Goal: Transaction & Acquisition: Purchase product/service

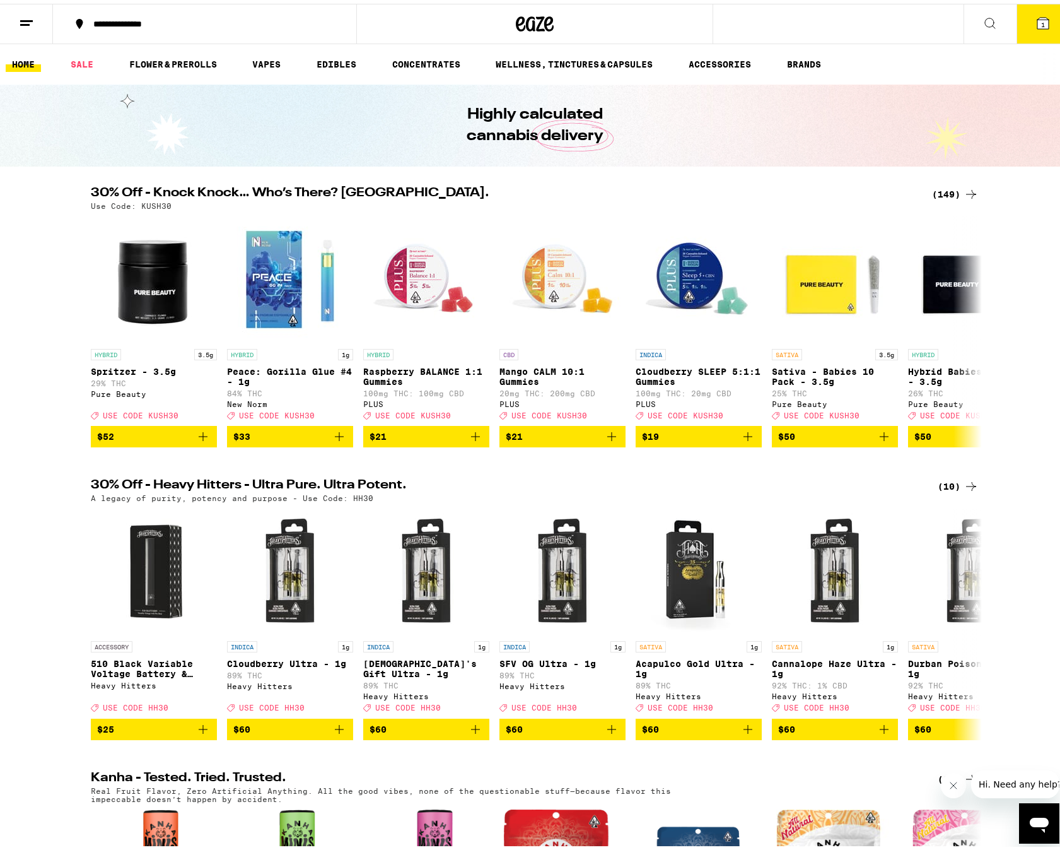
click at [947, 189] on div "(149)" at bounding box center [955, 190] width 47 height 15
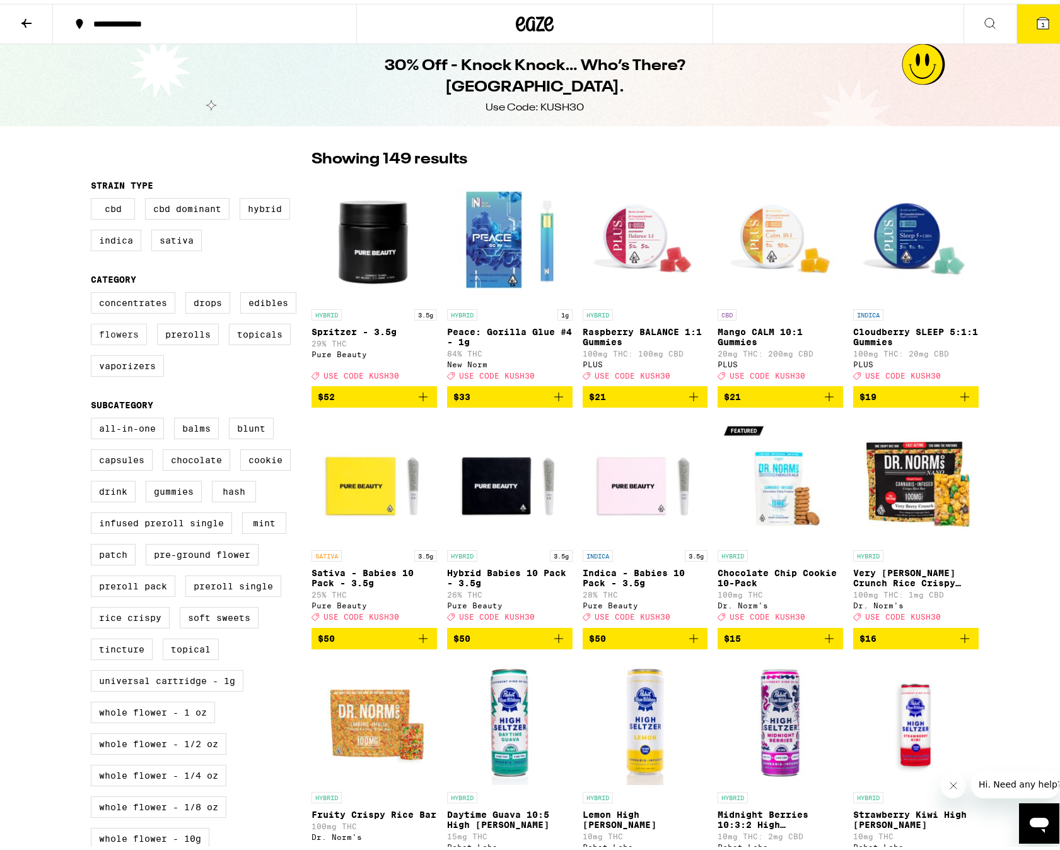
click at [124, 334] on label "Flowers" at bounding box center [119, 330] width 56 height 21
click at [94, 291] on input "Flowers" at bounding box center [93, 290] width 1 height 1
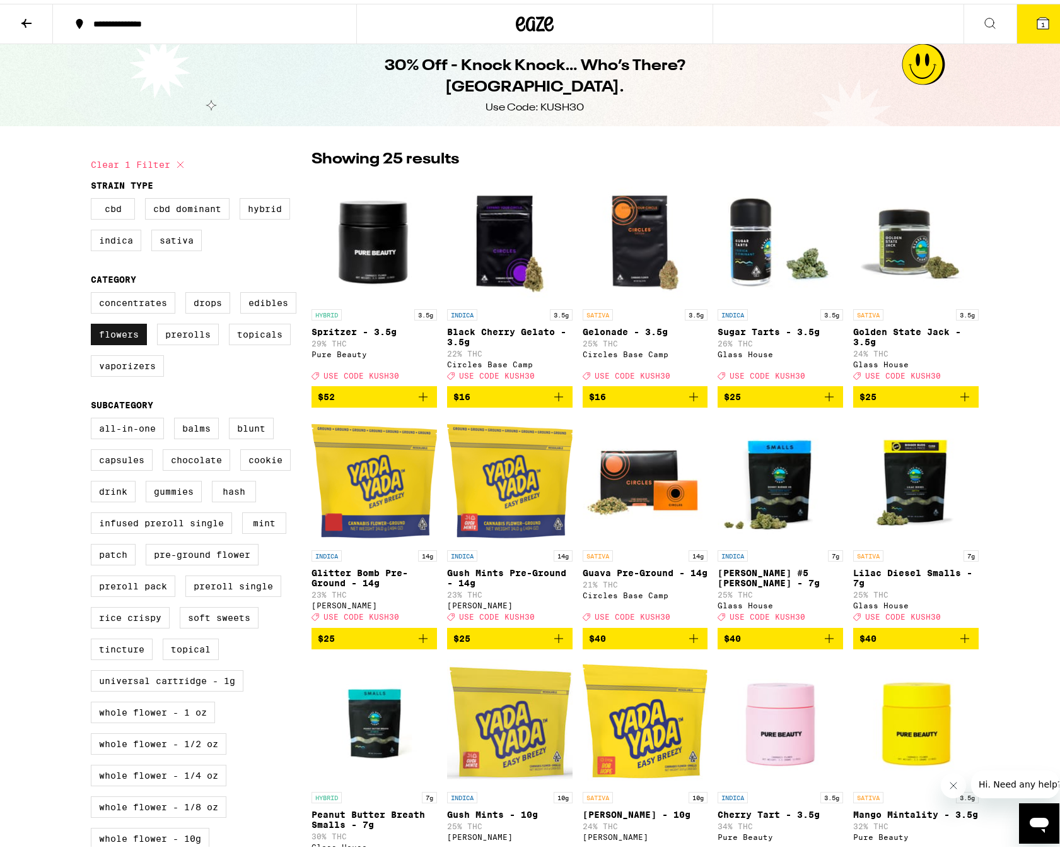
click at [102, 336] on label "Flowers" at bounding box center [119, 330] width 56 height 21
click at [94, 291] on input "Flowers" at bounding box center [93, 290] width 1 height 1
checkbox input "false"
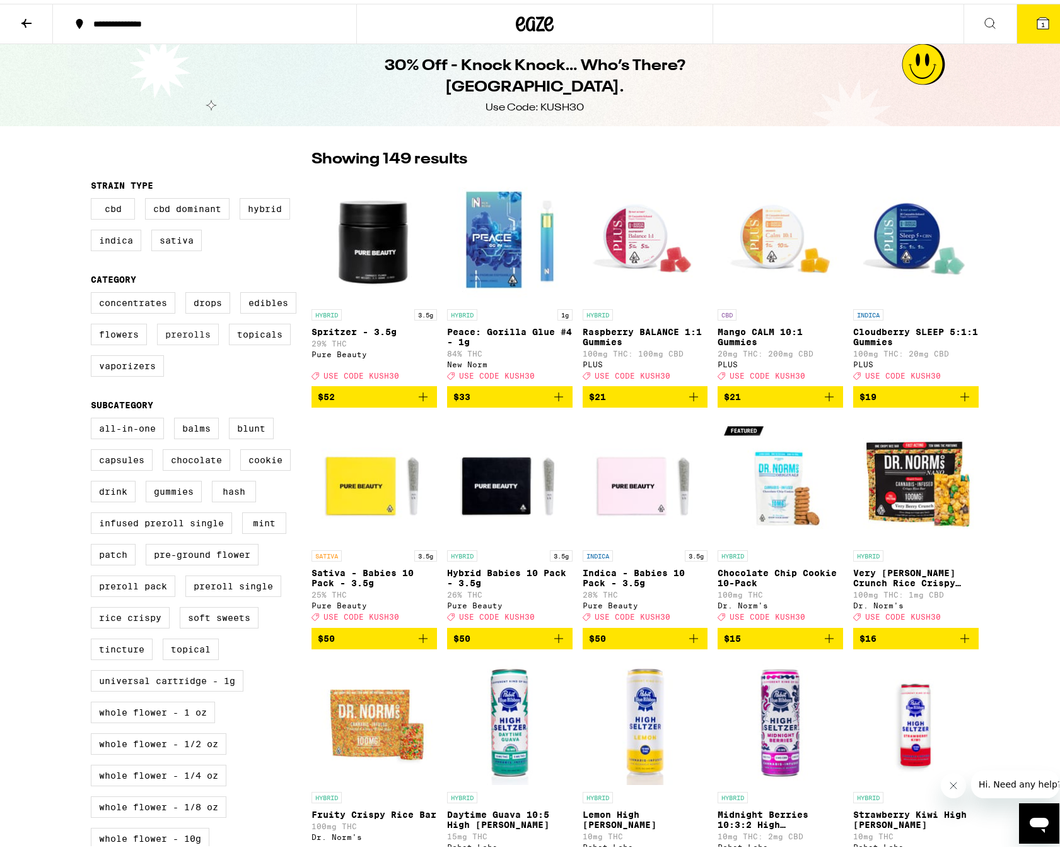
click at [184, 337] on label "Prerolls" at bounding box center [188, 330] width 62 height 21
click at [94, 291] on input "Prerolls" at bounding box center [93, 290] width 1 height 1
checkbox input "true"
